Goal: Check status: Check status

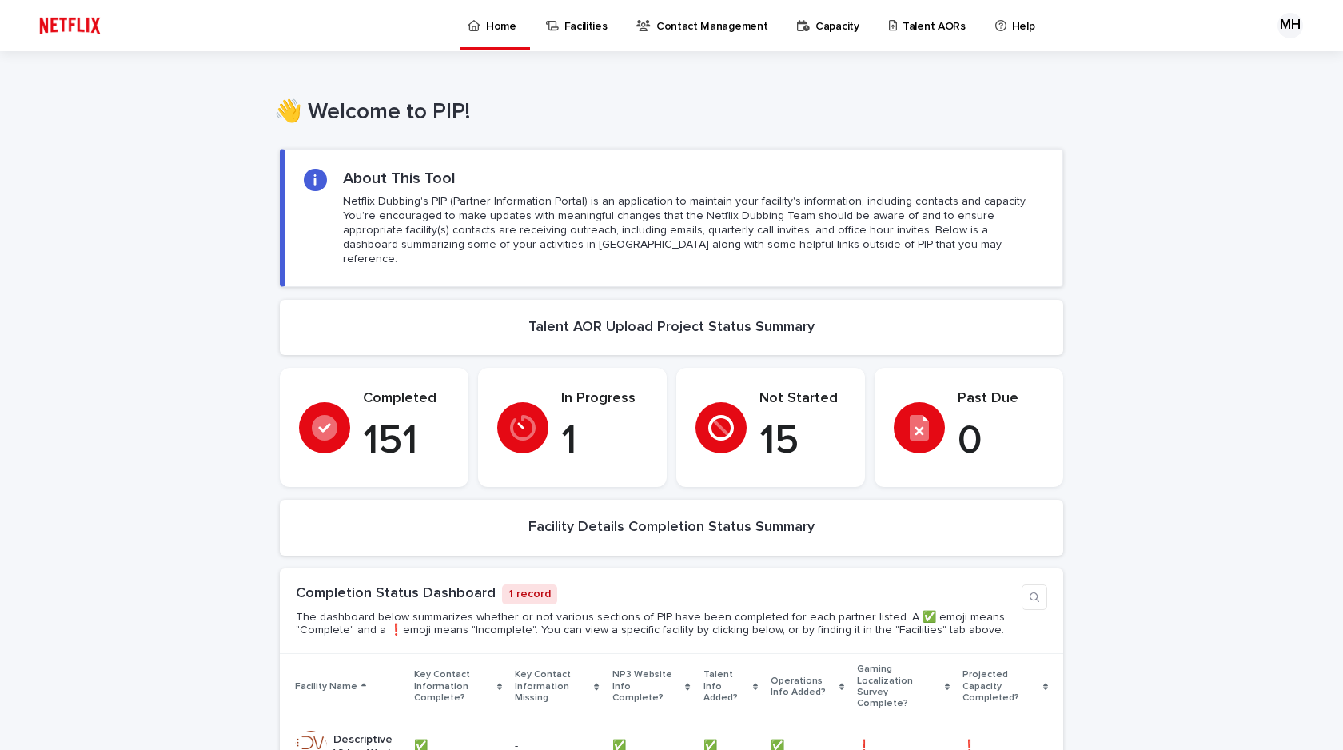
click at [902, 25] on p "Talent AORs" at bounding box center [933, 17] width 63 height 34
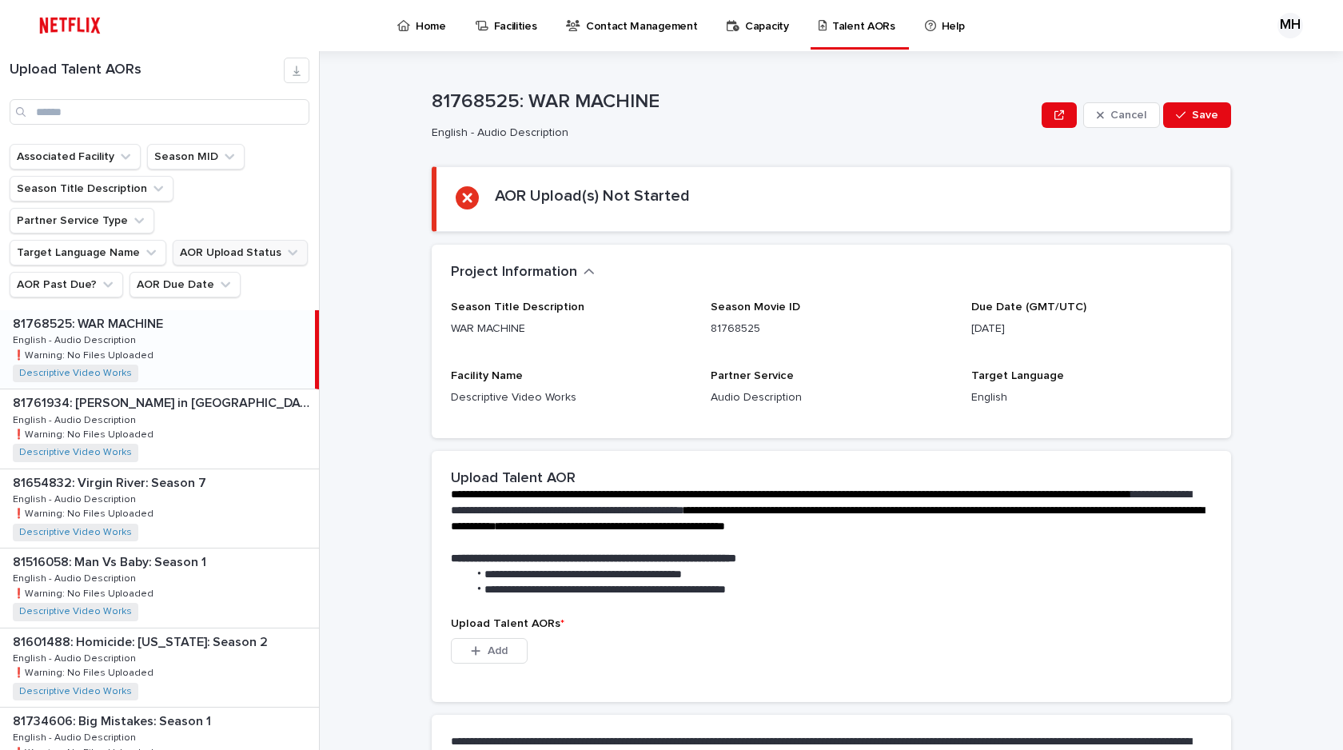
click at [230, 240] on button "AOR Upload Status" at bounding box center [240, 253] width 135 height 26
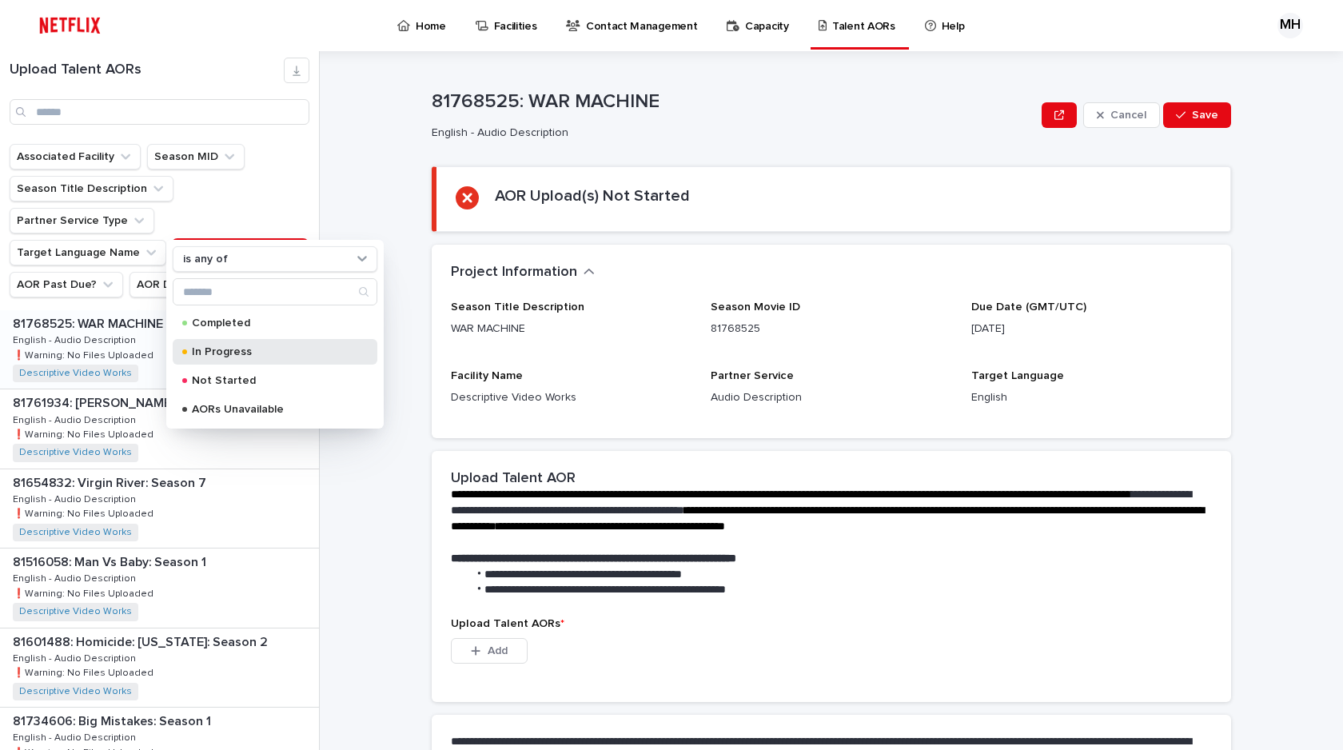
click at [217, 355] on p "In Progress" at bounding box center [272, 351] width 160 height 11
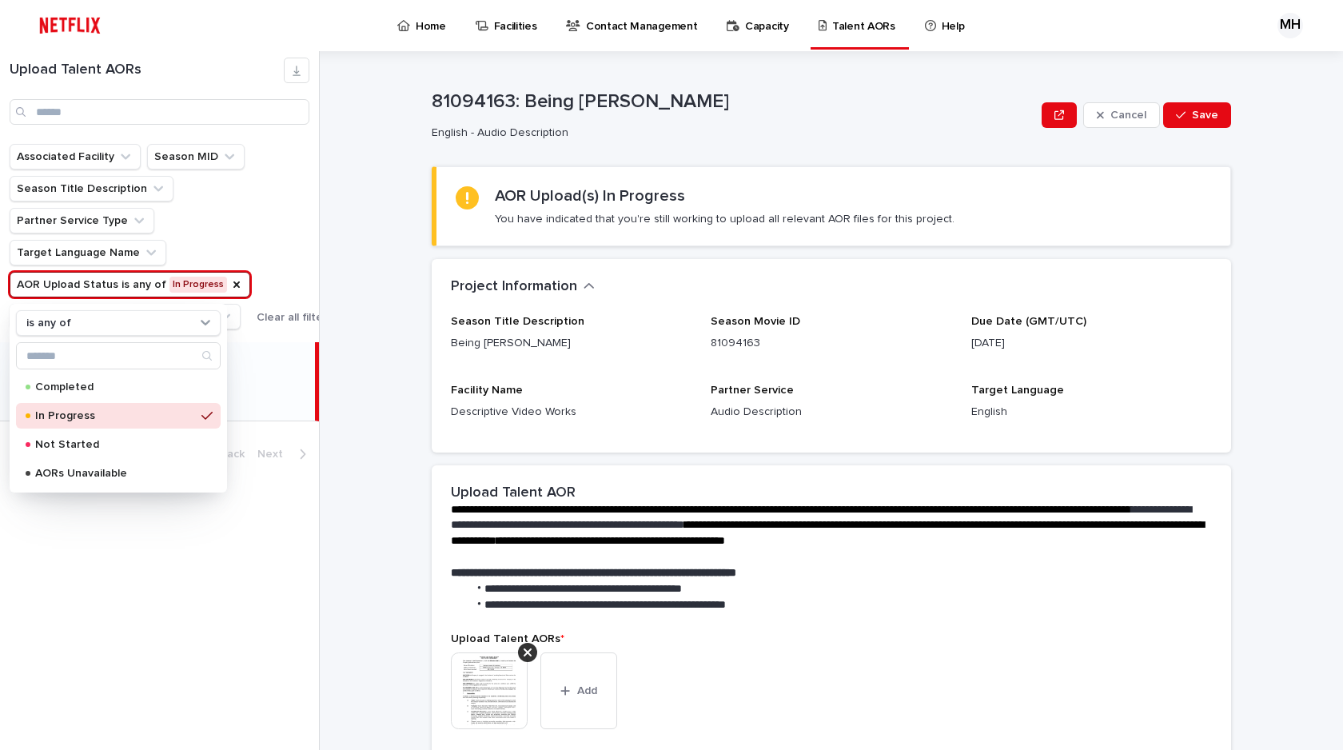
click at [278, 189] on div "Associated Facility Season MID Season Title Description Partner Service Type Ta…" at bounding box center [171, 236] width 323 height 185
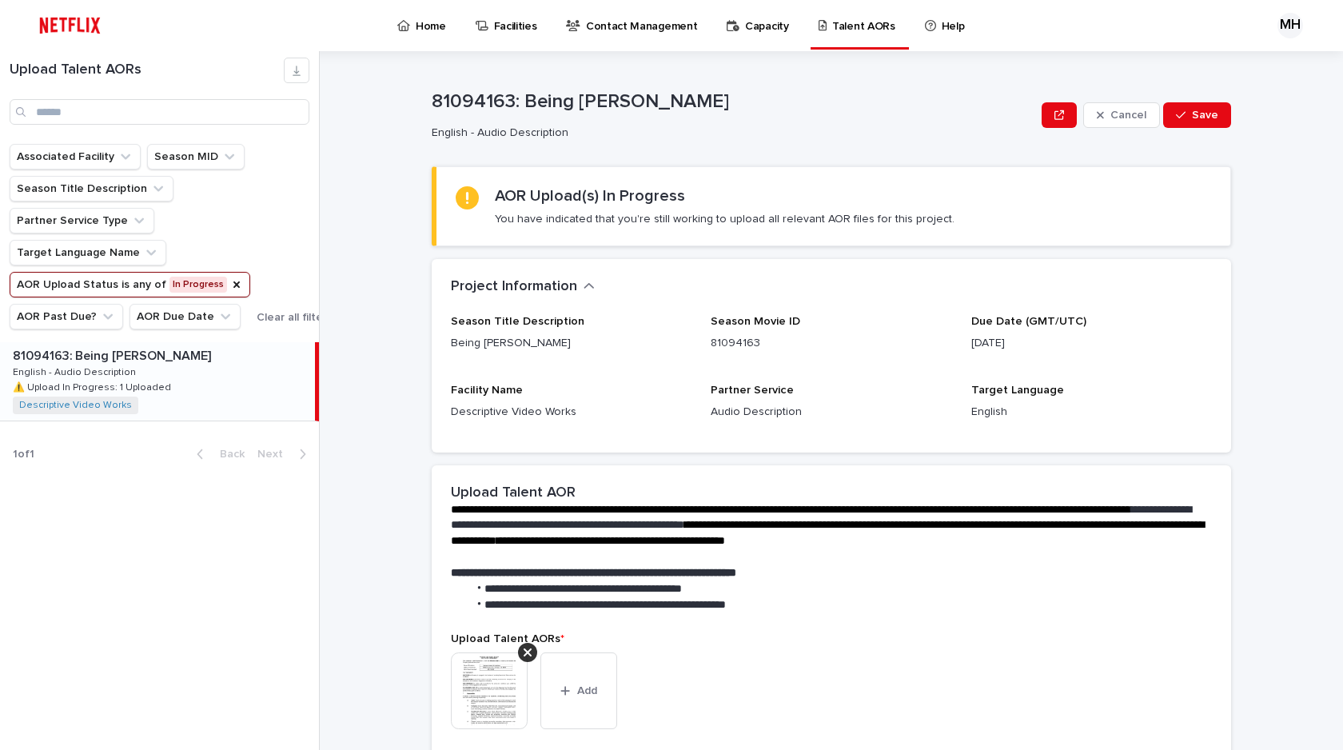
click at [210, 285] on button "AOR Upload Status is any of In Progress" at bounding box center [130, 285] width 241 height 26
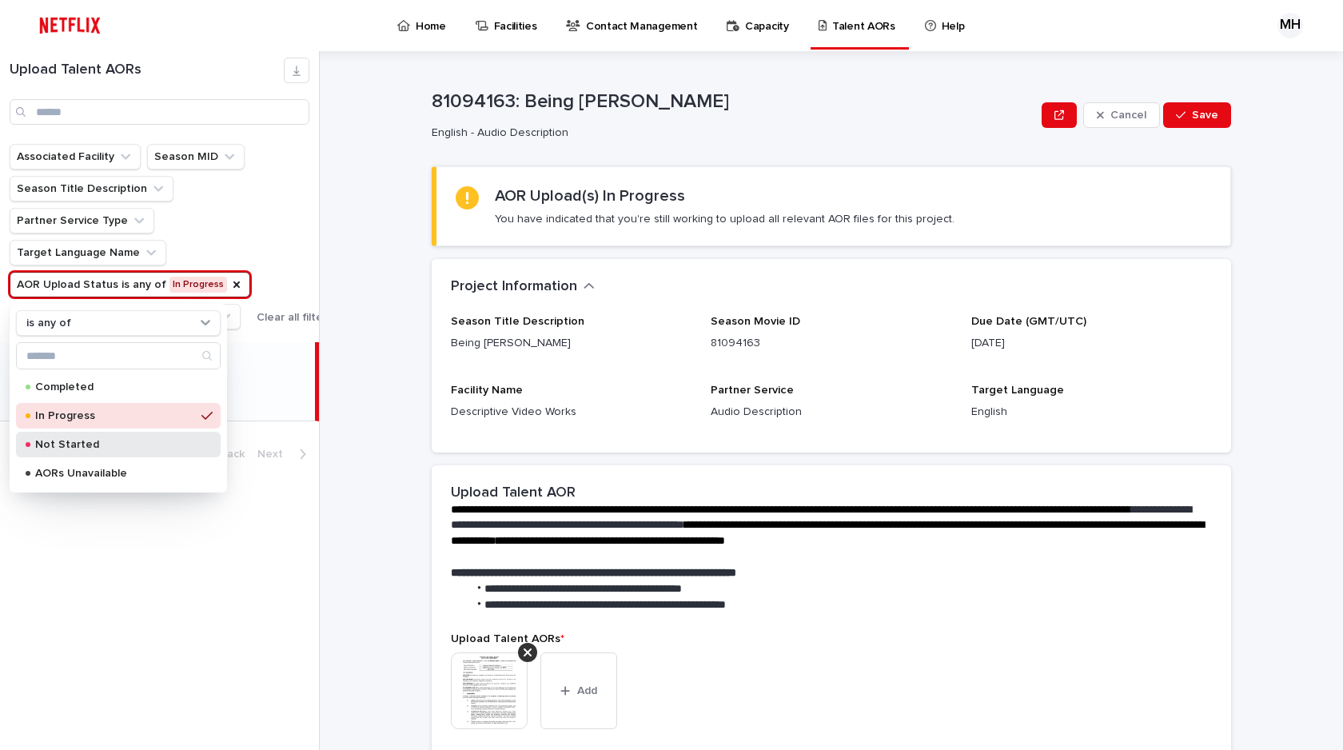
click at [95, 443] on p "Not Started" at bounding box center [115, 444] width 160 height 11
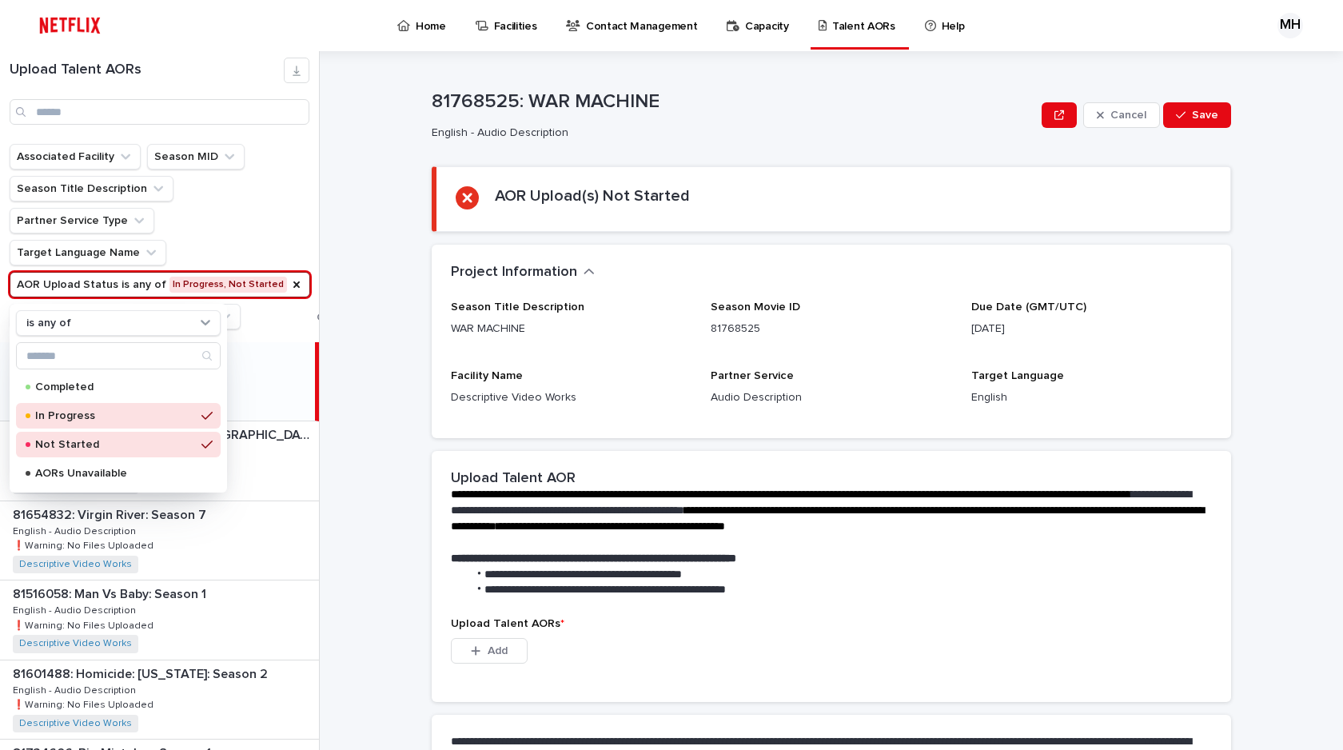
click at [181, 415] on p "In Progress" at bounding box center [115, 415] width 160 height 11
click at [246, 217] on div "Associated Facility Season MID Season Title Description Partner Service Type Ta…" at bounding box center [173, 236] width 327 height 185
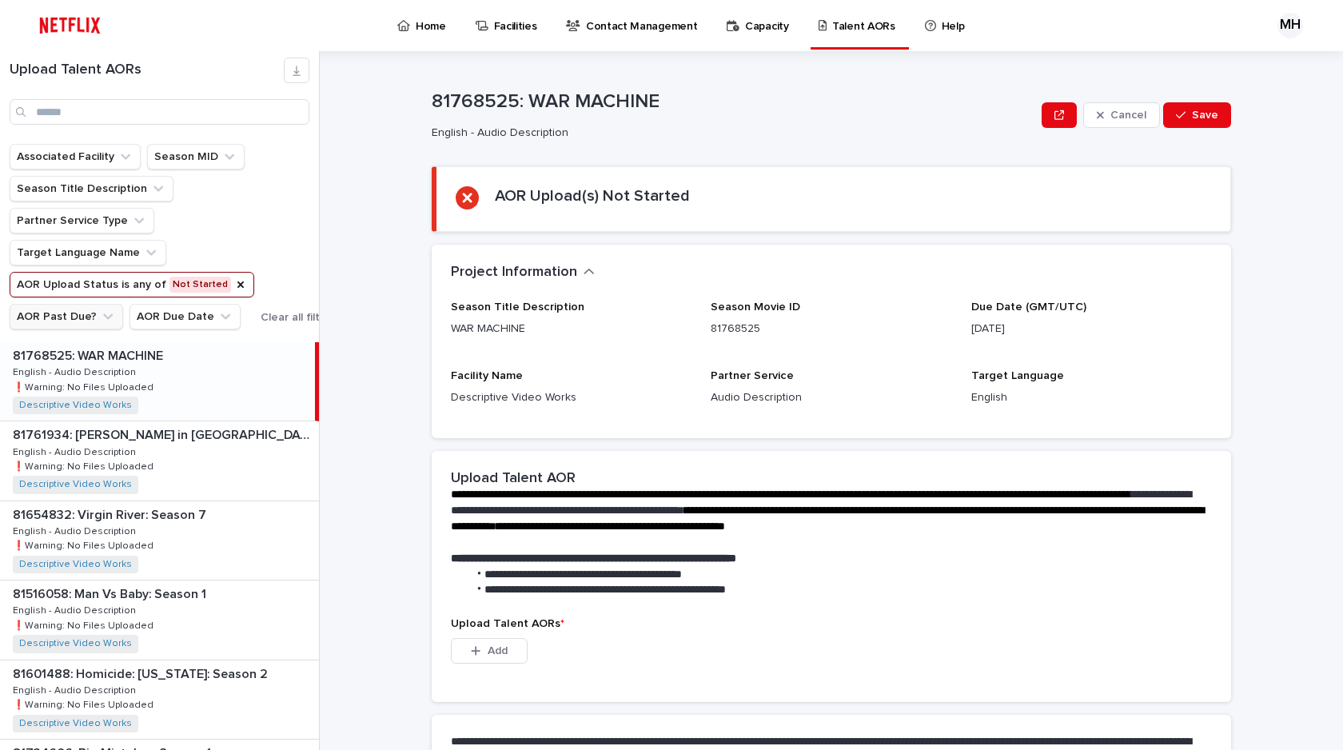
click at [100, 320] on icon "AOR Past Due?" at bounding box center [108, 316] width 16 height 16
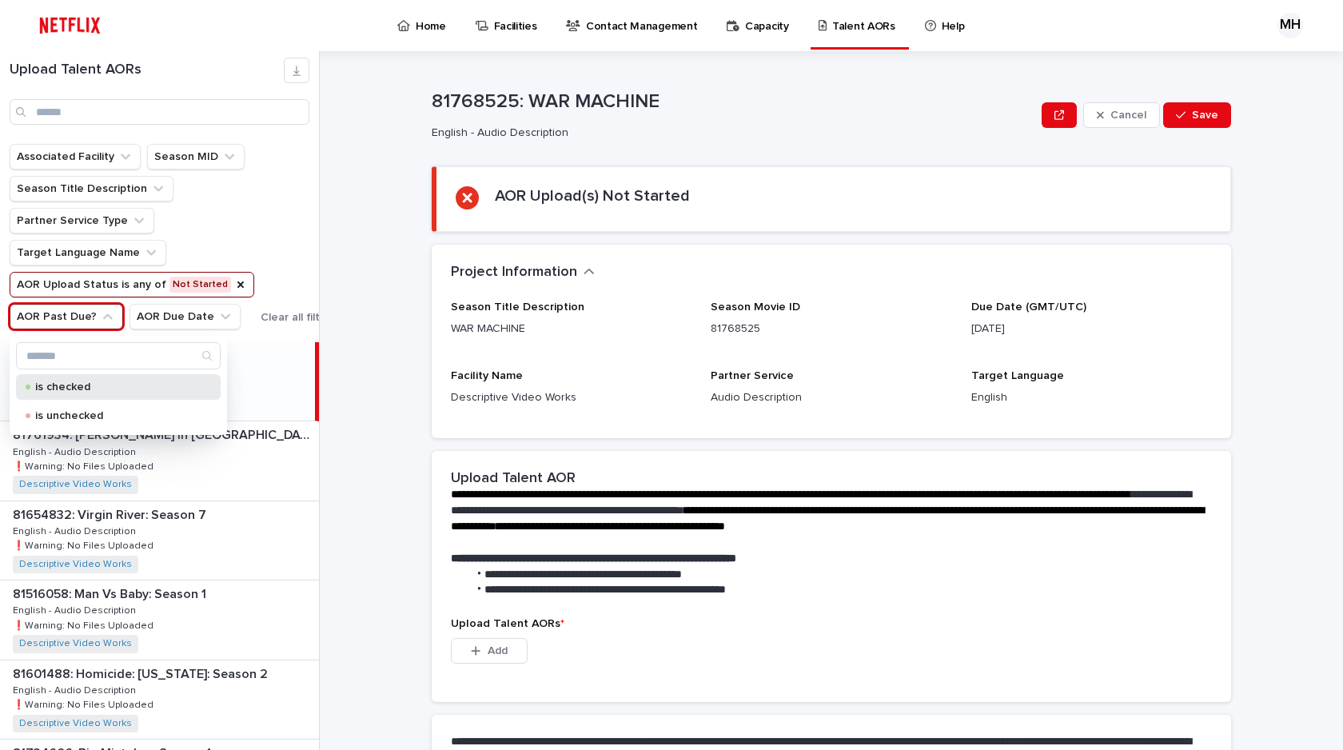
click at [60, 391] on p "is checked" at bounding box center [115, 386] width 160 height 11
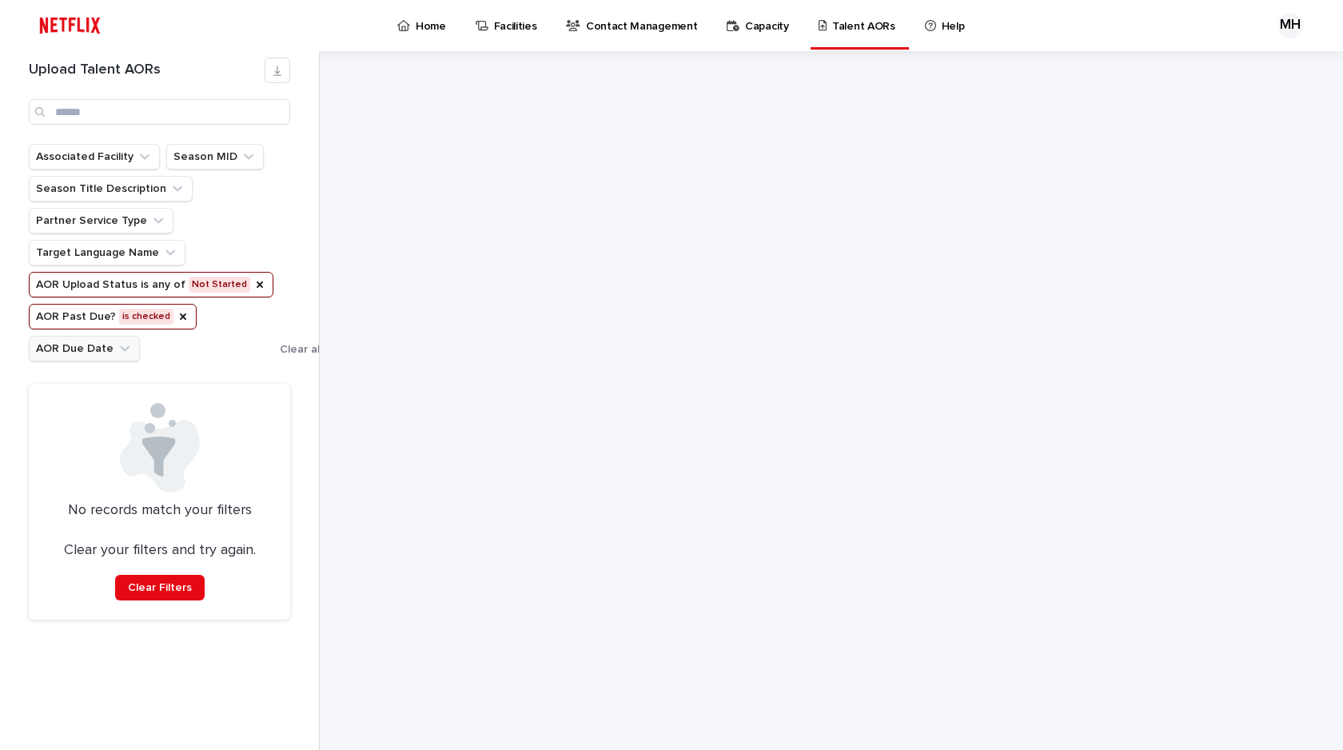
click at [177, 320] on icon "AOR Past Due?" at bounding box center [183, 316] width 13 height 13
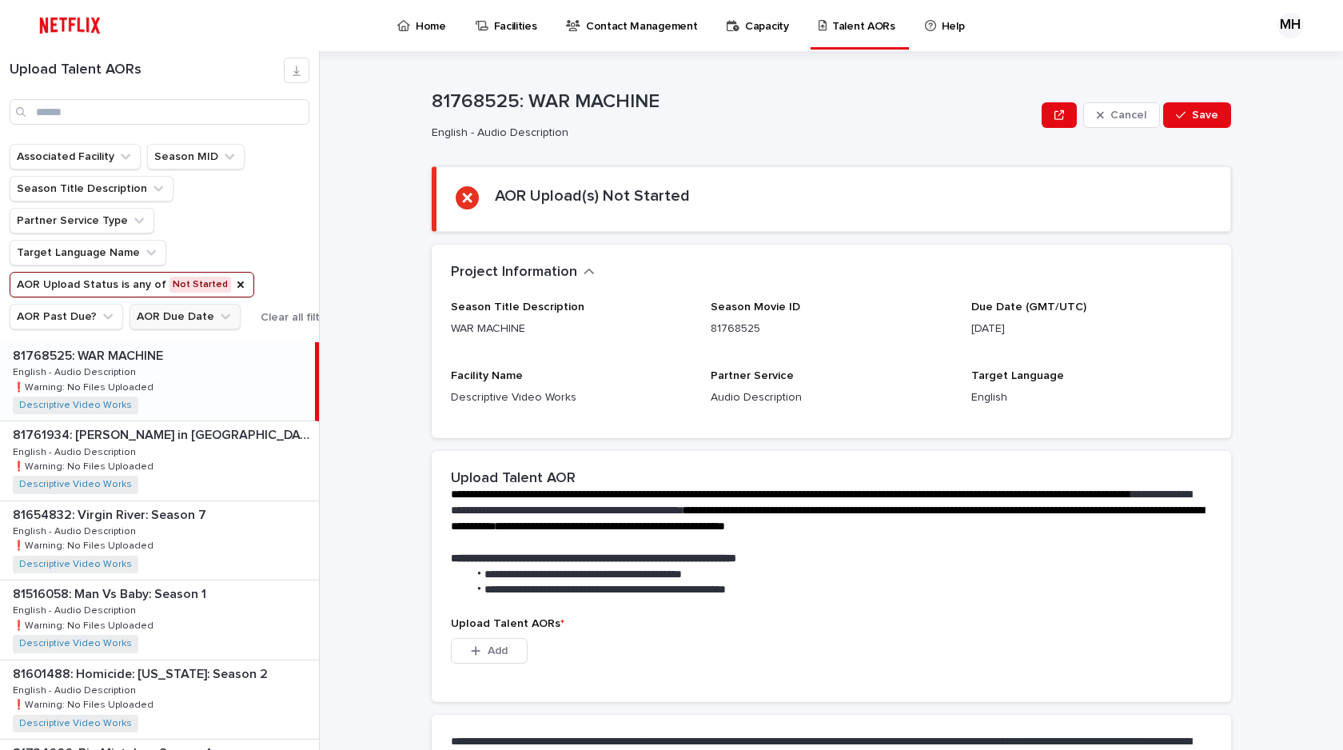
click at [203, 322] on button "AOR Due Date" at bounding box center [184, 317] width 111 height 26
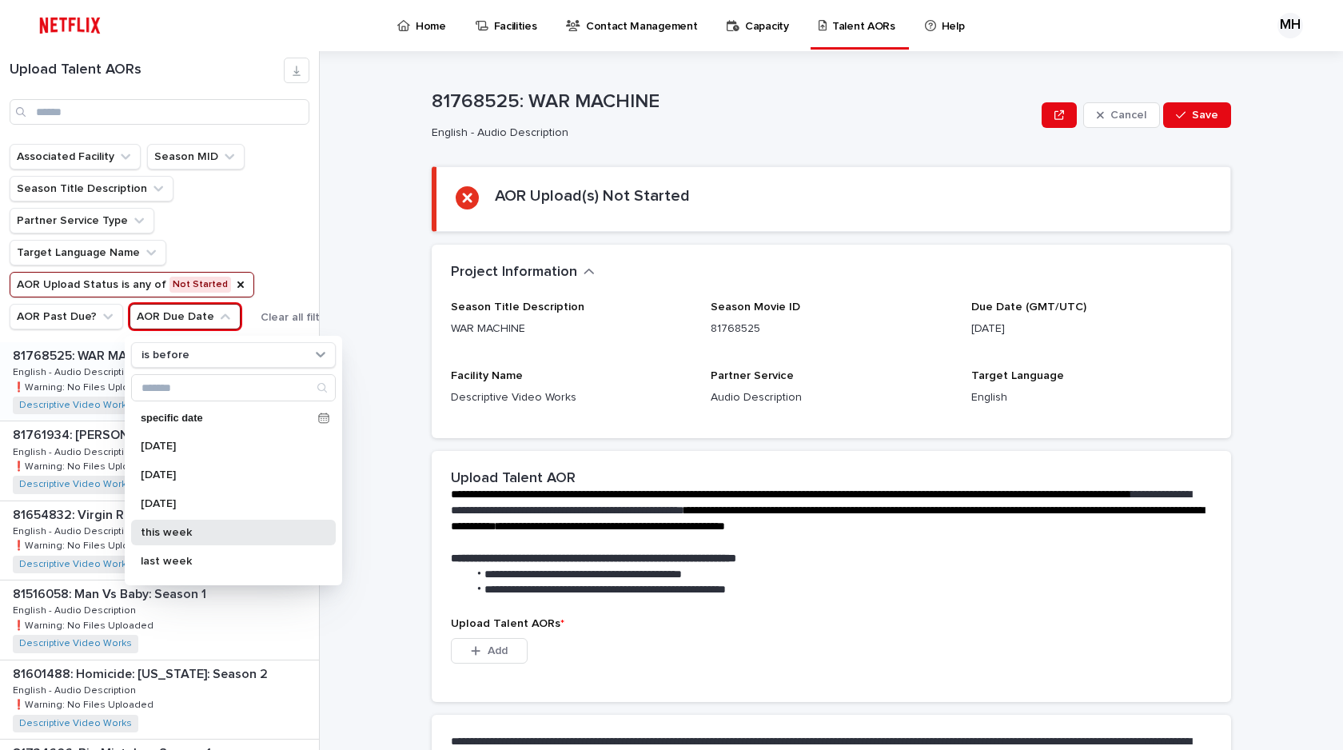
click at [177, 524] on div "this week" at bounding box center [233, 532] width 205 height 26
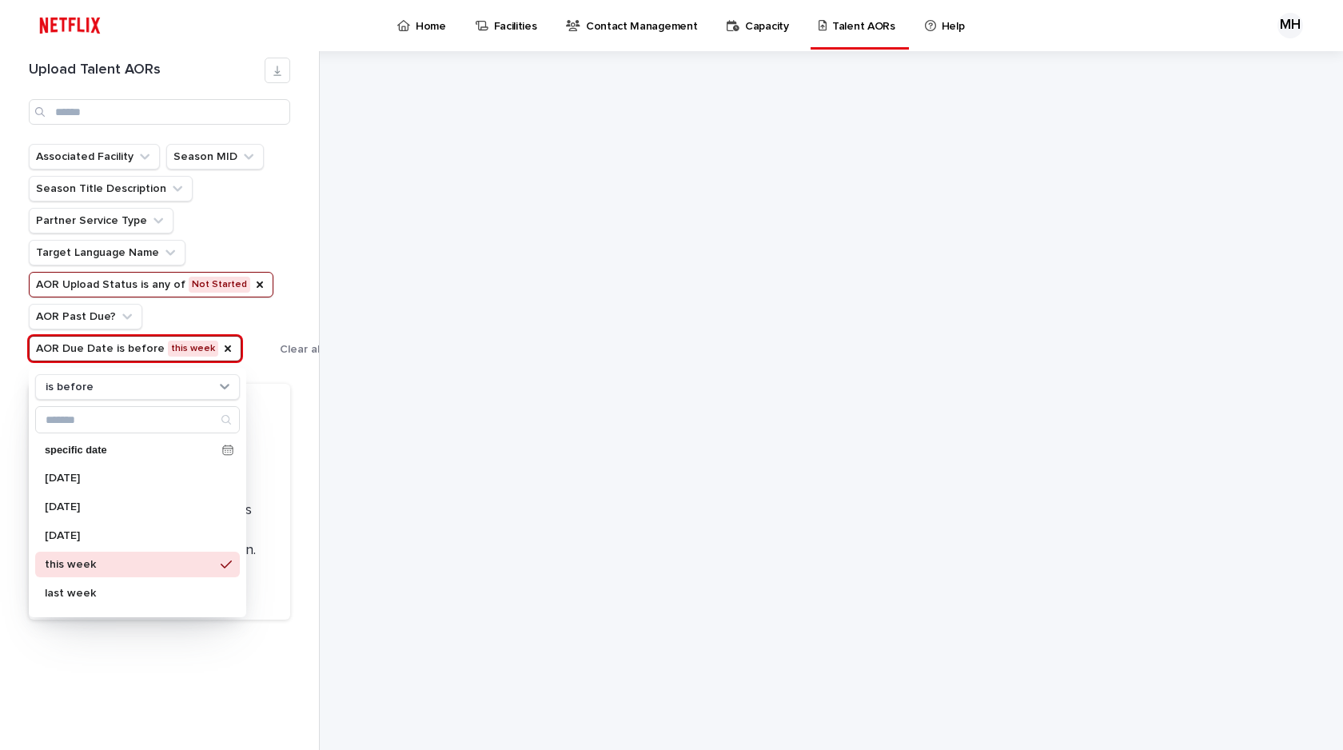
click at [272, 295] on div "Associated Facility Season MID Season Title Description Partner Service Type Ta…" at bounding box center [192, 252] width 327 height 217
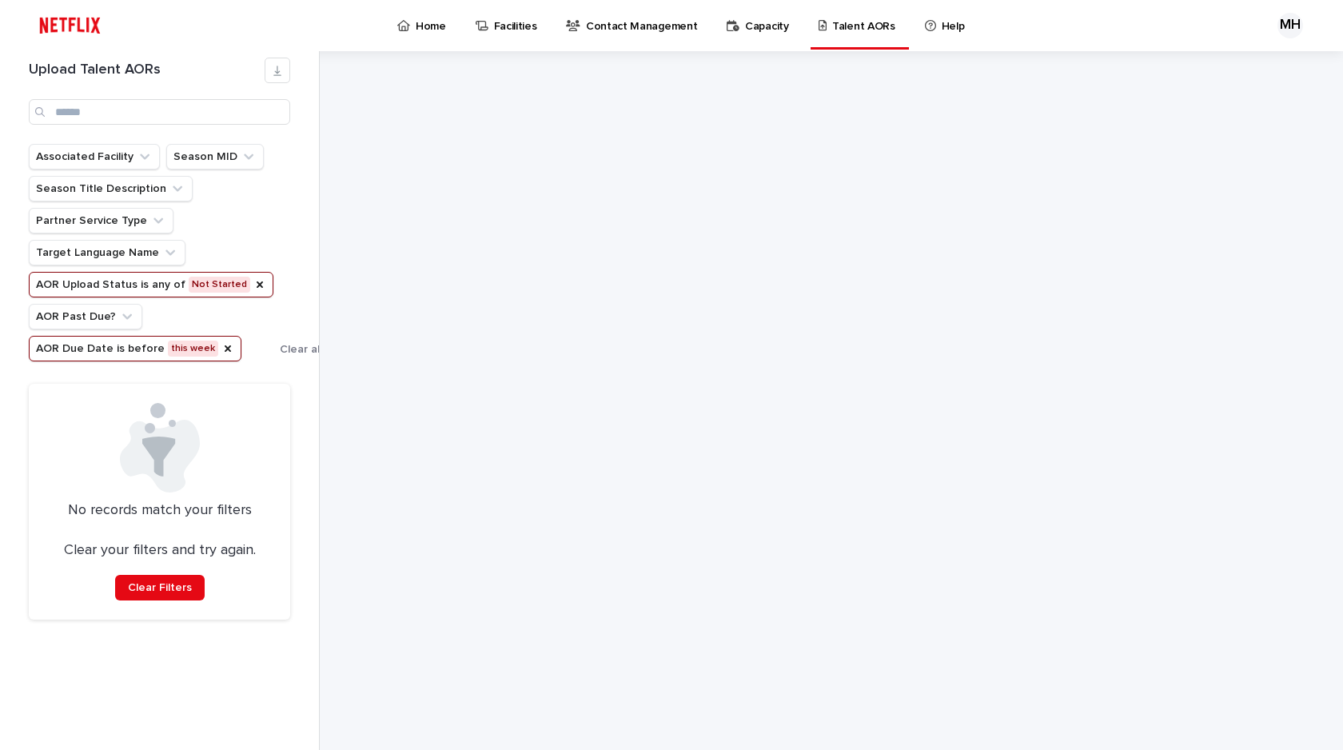
click at [185, 348] on button "AOR Due Date is before this week" at bounding box center [135, 349] width 213 height 26
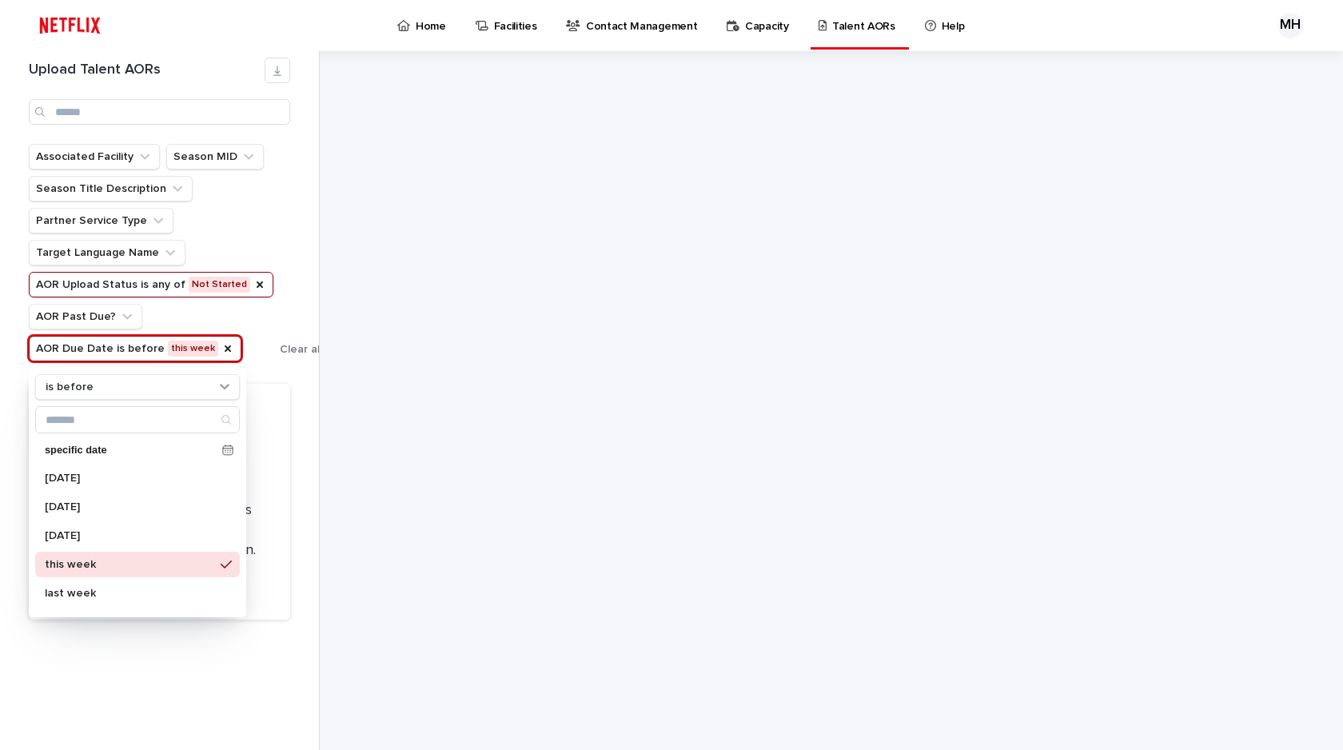
click at [296, 300] on div "Associated Facility Season MID Season Title Description Partner Service Type Ta…" at bounding box center [192, 252] width 327 height 217
